Goal: Check status: Check status

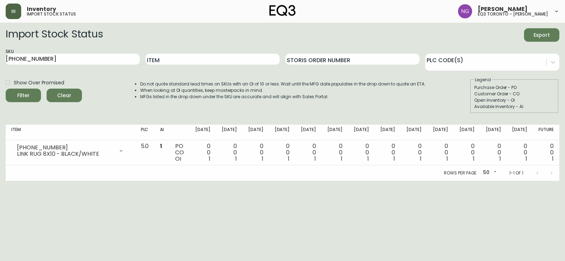
click at [14, 15] on button "button" at bounding box center [14, 12] width 16 height 16
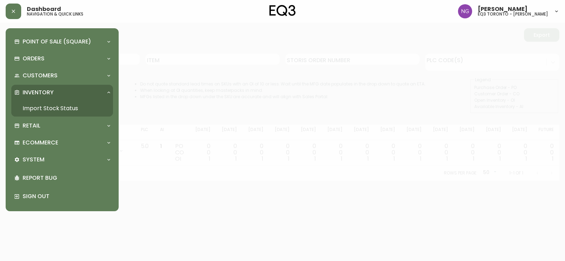
click at [78, 107] on link "Import Stock Status" at bounding box center [62, 108] width 102 height 16
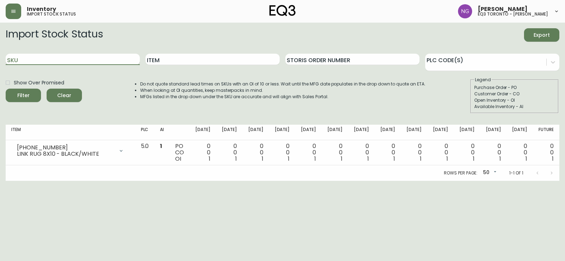
drag, startPoint x: 87, startPoint y: 63, endPoint x: 87, endPoint y: 57, distance: 6.4
click at [87, 59] on input "SKU" at bounding box center [73, 59] width 134 height 11
click at [6, 89] on button "Filter" at bounding box center [23, 95] width 35 height 13
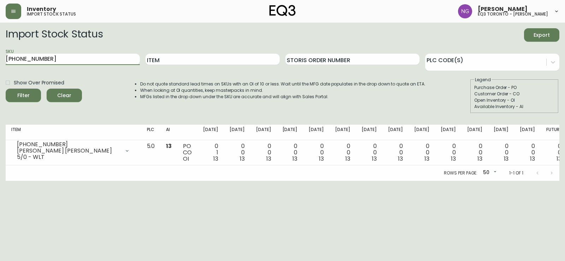
drag, startPoint x: 65, startPoint y: 55, endPoint x: 0, endPoint y: 90, distance: 73.6
click at [0, 100] on main "Import Stock Status Export SKU [PHONE_NUMBER] Item Storis Order Number PLC Code…" at bounding box center [282, 102] width 565 height 158
click at [6, 89] on button "Filter" at bounding box center [23, 95] width 35 height 13
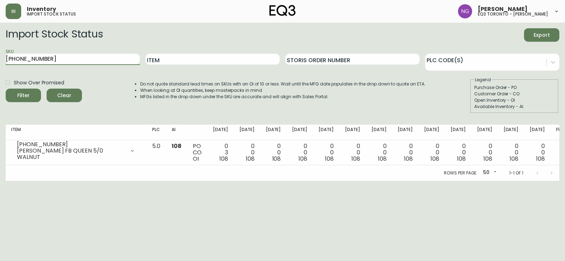
click at [81, 55] on input "[PHONE_NUMBER]" at bounding box center [73, 59] width 134 height 11
click at [6, 89] on button "Filter" at bounding box center [23, 95] width 35 height 13
drag, startPoint x: 91, startPoint y: 62, endPoint x: 49, endPoint y: 214, distance: 157.2
click at [0, 142] on main "Import Stock Status Export SKU [PHONE_NUMBER] Item Storis Order Number PLC Code…" at bounding box center [282, 102] width 565 height 158
type input "[PHONE_NUMBER]"
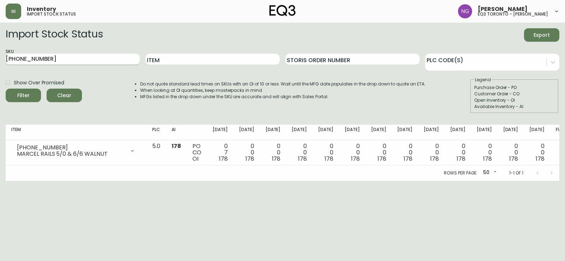
drag, startPoint x: 11, startPoint y: 127, endPoint x: 47, endPoint y: 61, distance: 75.7
click at [47, 61] on input "[PHONE_NUMBER]" at bounding box center [73, 59] width 134 height 11
click at [6, 89] on button "Filter" at bounding box center [23, 95] width 35 height 13
